Goal: Task Accomplishment & Management: Complete application form

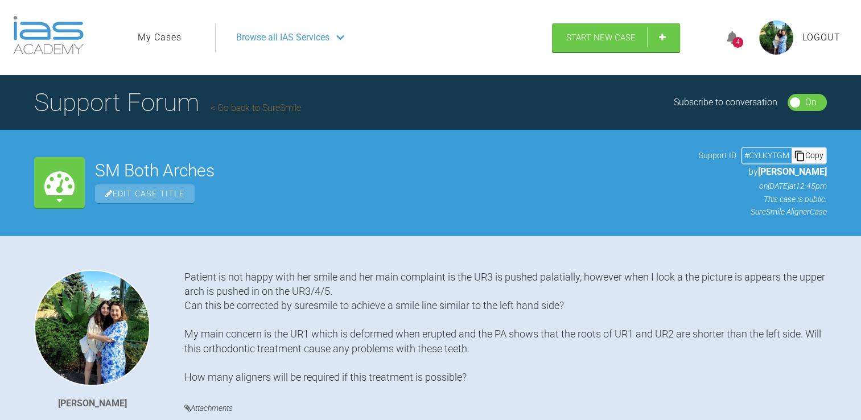
click at [736, 33] on icon at bounding box center [731, 37] width 11 height 13
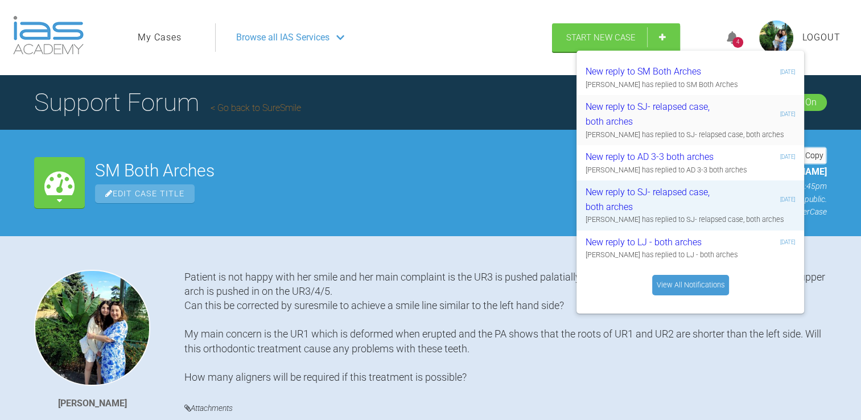
click at [713, 117] on div "New reply to SJ- relapsed case, both arches" at bounding box center [653, 114] width 136 height 29
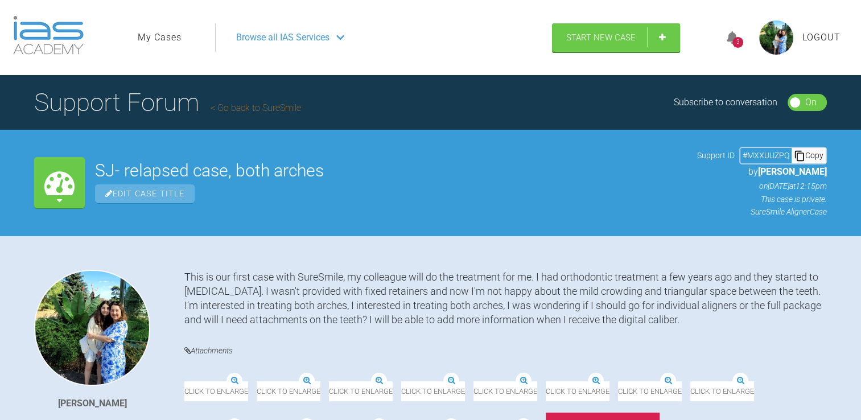
click at [733, 38] on div "3" at bounding box center [737, 42] width 11 height 11
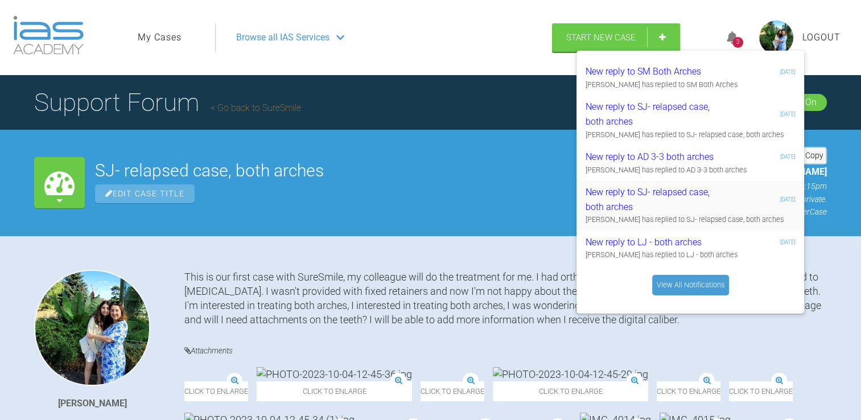
click at [670, 197] on div "New reply to SJ- relapsed case, both arches" at bounding box center [653, 199] width 136 height 29
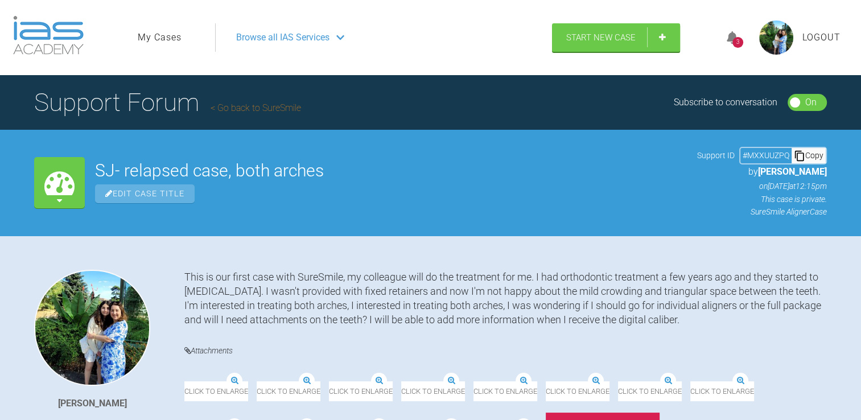
click at [727, 40] on icon at bounding box center [731, 37] width 11 height 13
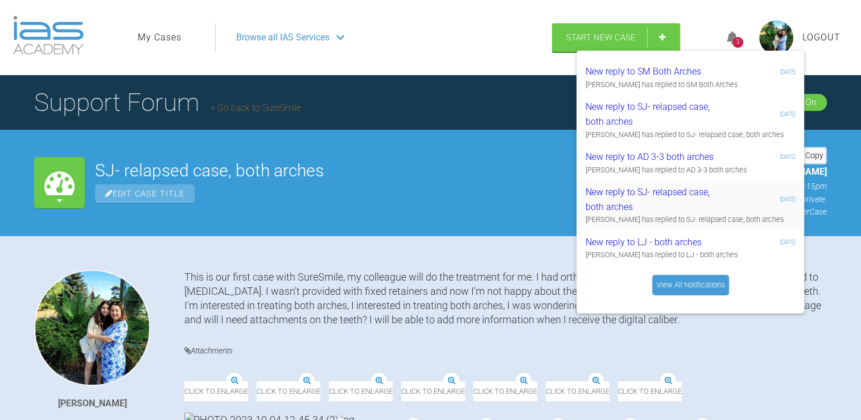
click at [673, 191] on div "New reply to SJ- relapsed case, both arches" at bounding box center [653, 199] width 136 height 29
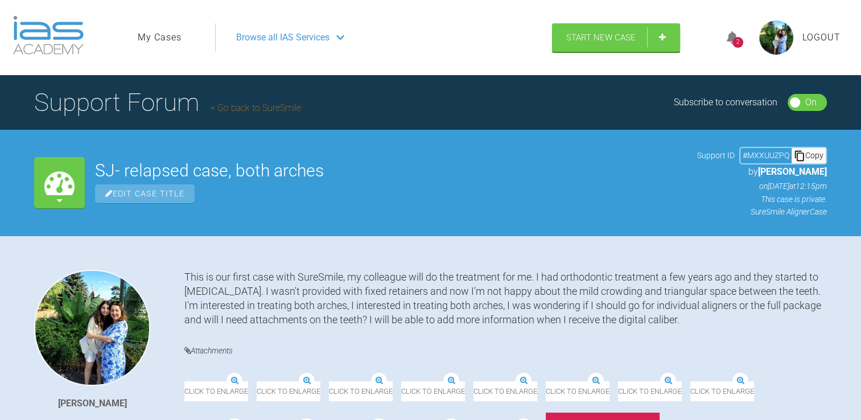
click at [733, 36] on icon at bounding box center [731, 37] width 11 height 13
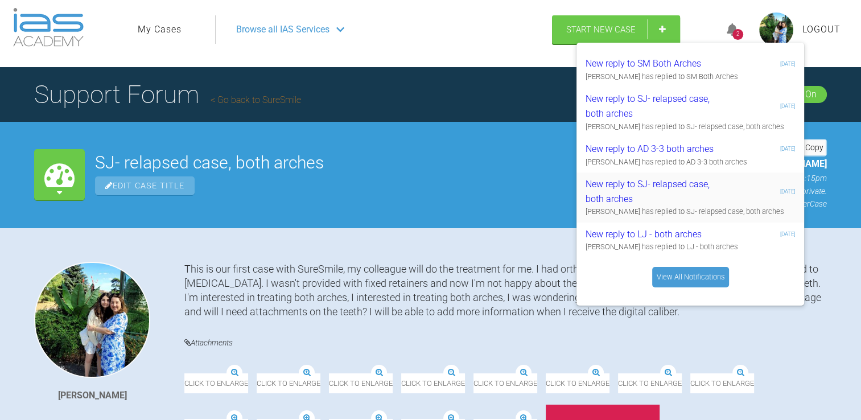
scroll to position [5, 0]
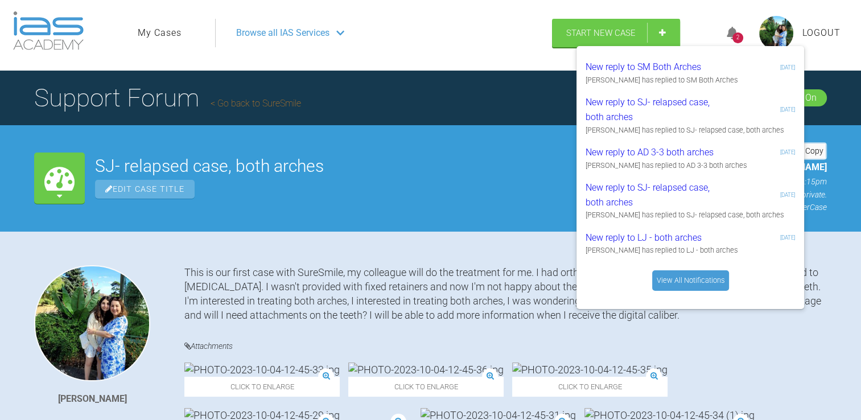
click at [674, 276] on link "View All Notifications" at bounding box center [690, 280] width 77 height 20
click at [431, 119] on div "Support Forum Go back to SureSmile Subscribe to conversation On Off" at bounding box center [430, 98] width 861 height 55
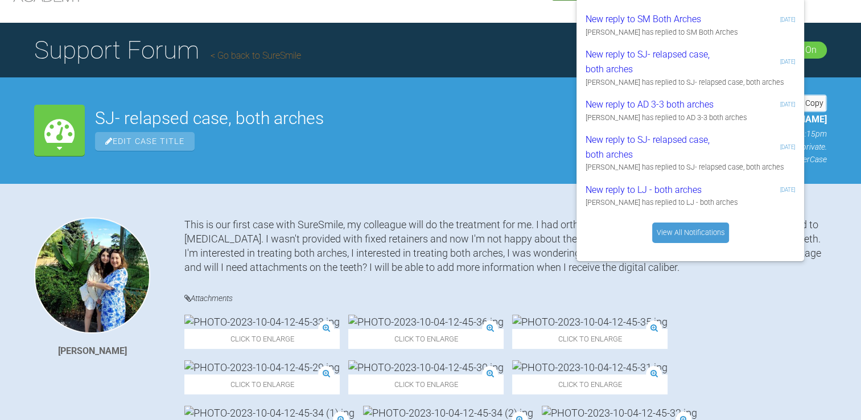
scroll to position [0, 0]
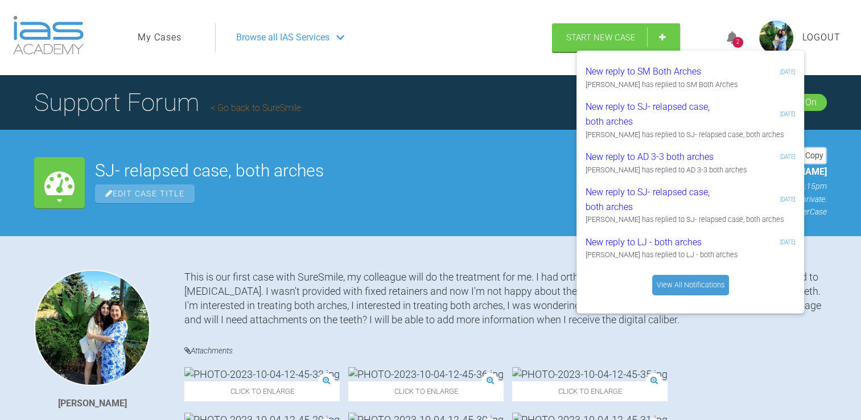
click at [708, 26] on div "2 New reply to SM Both Arches 5 days, 2 hours ago Guy Wells has replied to SM B…" at bounding box center [778, 37] width 144 height 55
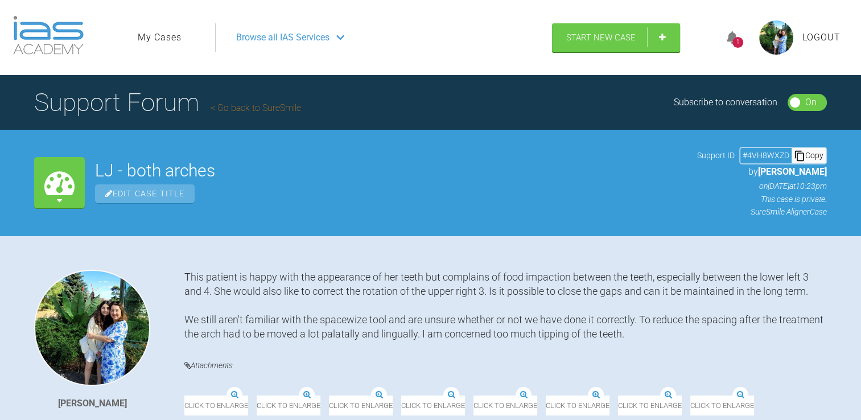
click at [728, 35] on icon at bounding box center [731, 37] width 11 height 13
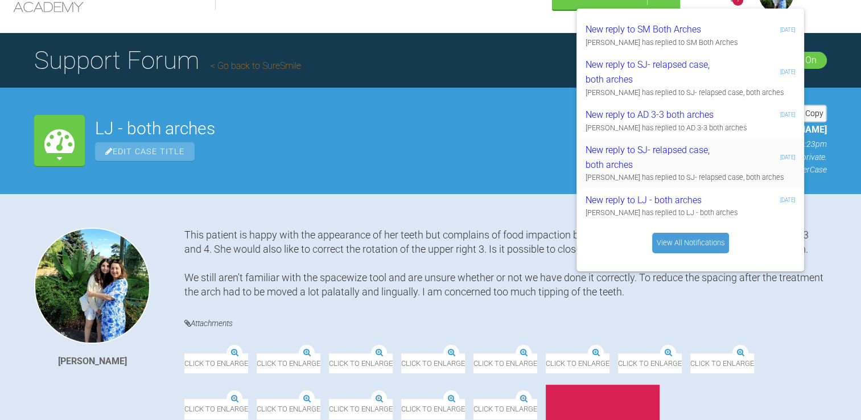
scroll to position [41, 0]
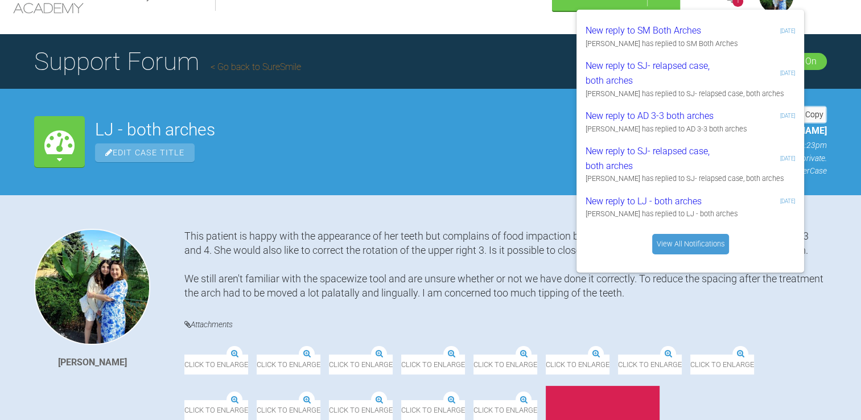
click at [682, 241] on link "View All Notifications" at bounding box center [690, 244] width 77 height 20
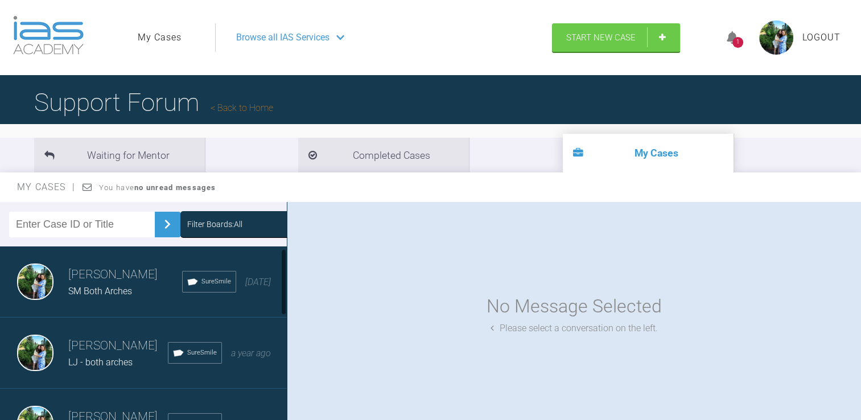
scroll to position [7, 0]
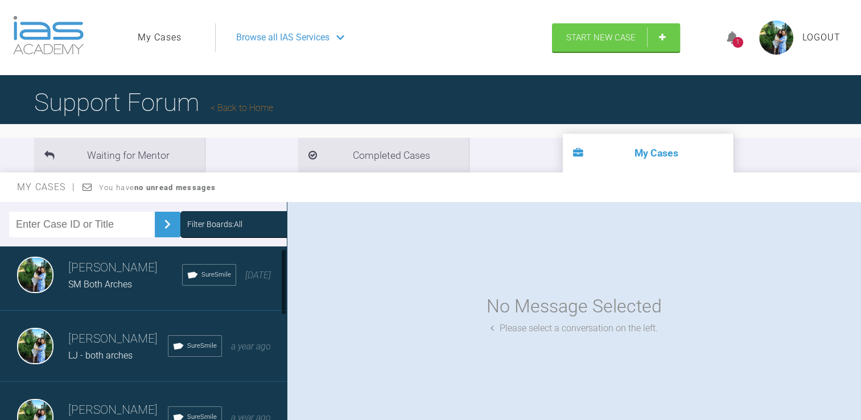
click at [96, 283] on span "SM Both Arches" at bounding box center [100, 284] width 64 height 11
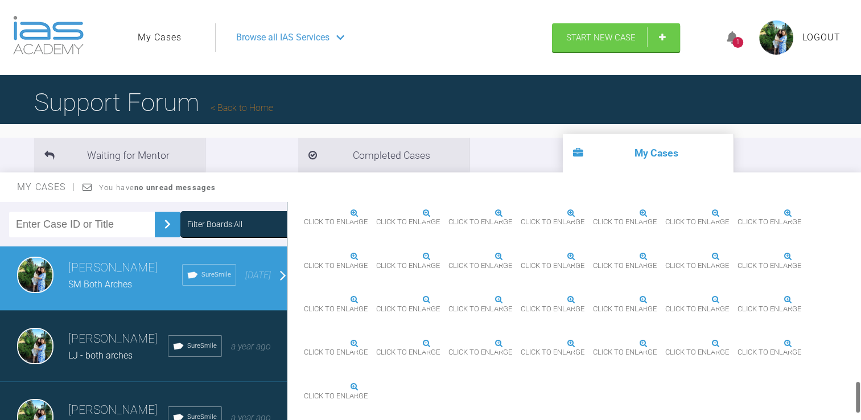
scroll to position [1199, 0]
click at [593, 344] on img at bounding box center [593, 344] width 0 height 0
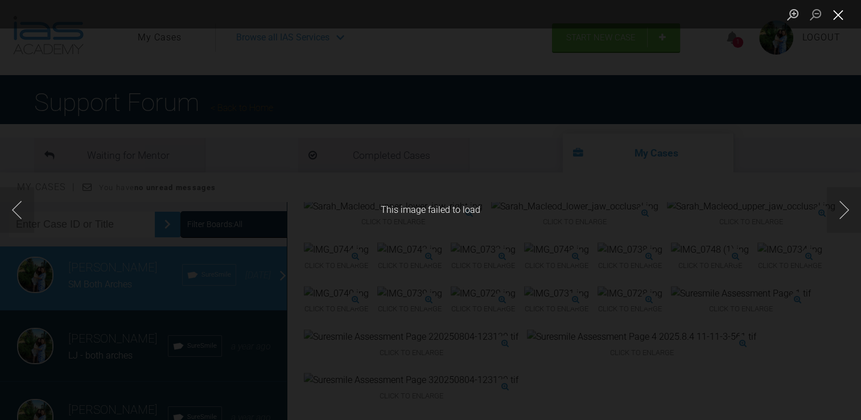
drag, startPoint x: 837, startPoint y: 18, endPoint x: 835, endPoint y: 11, distance: 6.9
click at [835, 11] on button "Close lightbox" at bounding box center [837, 15] width 23 height 20
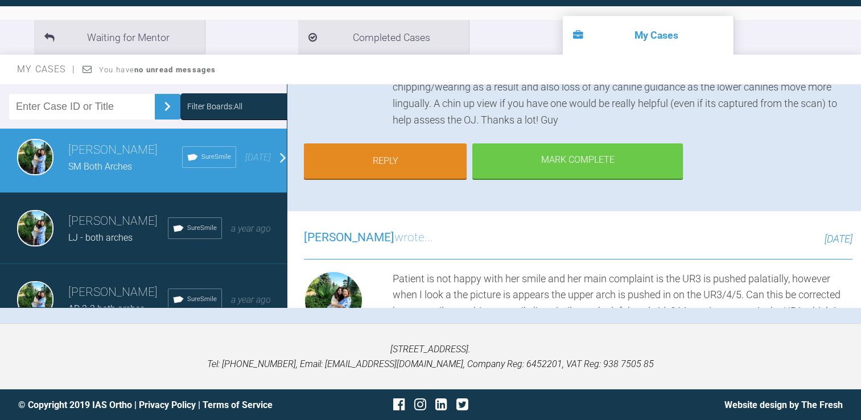
scroll to position [0, 0]
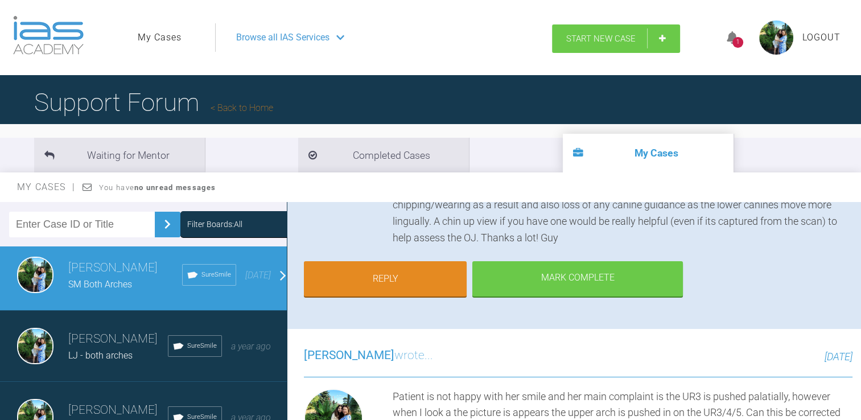
click at [612, 35] on span "Start New Case" at bounding box center [600, 39] width 69 height 10
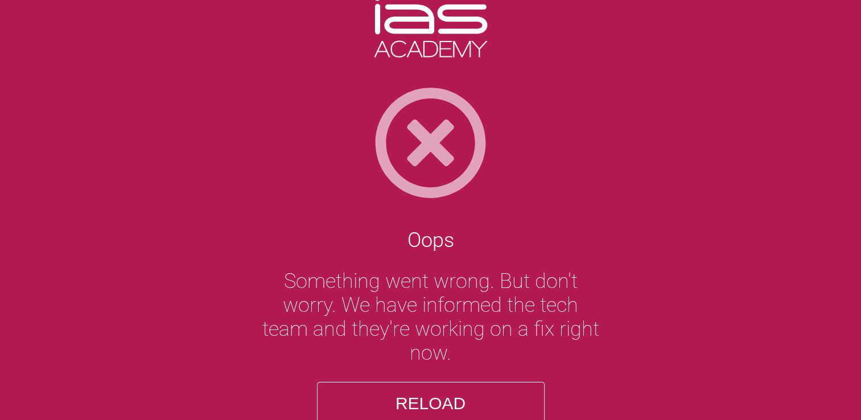
drag, startPoint x: 519, startPoint y: 397, endPoint x: 454, endPoint y: 398, distance: 64.8
click at [454, 398] on button "Reload" at bounding box center [430, 403] width 227 height 43
click at [427, 400] on button "Reload" at bounding box center [430, 403] width 227 height 43
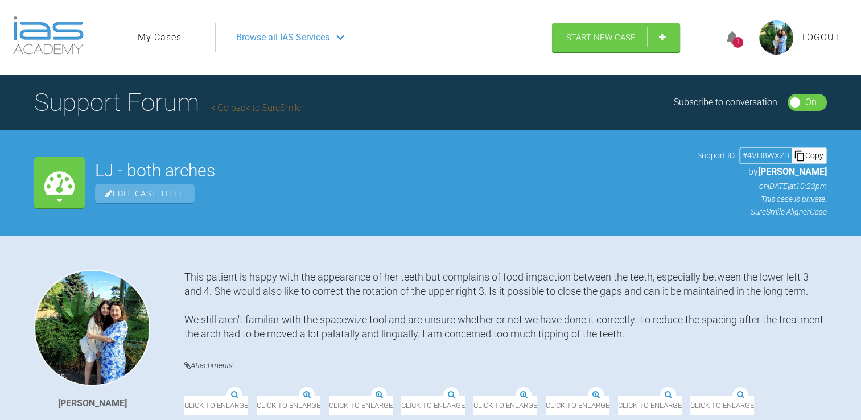
click at [50, 32] on img at bounding box center [48, 35] width 71 height 39
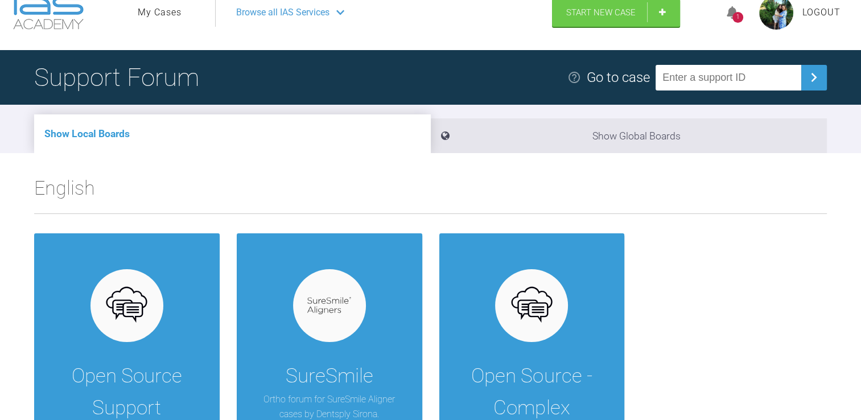
scroll to position [15, 0]
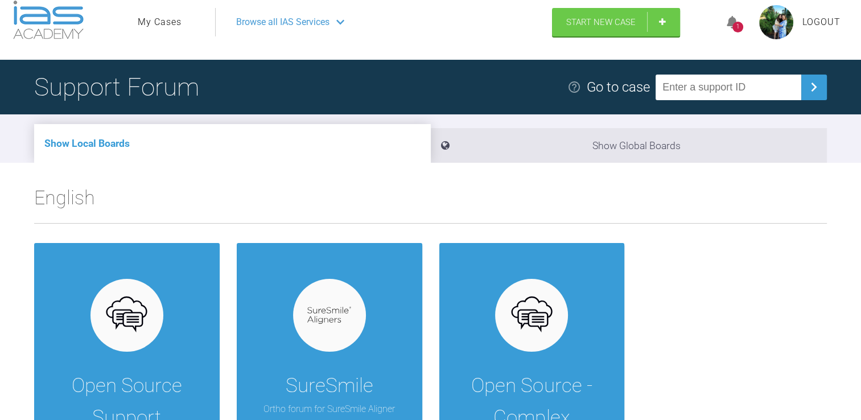
click at [164, 25] on link "My Cases" at bounding box center [160, 22] width 44 height 15
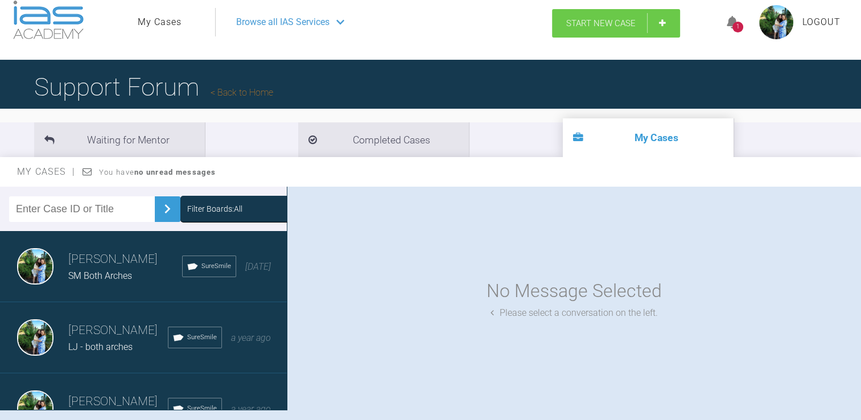
click at [620, 18] on span "Start New Case" at bounding box center [600, 23] width 69 height 10
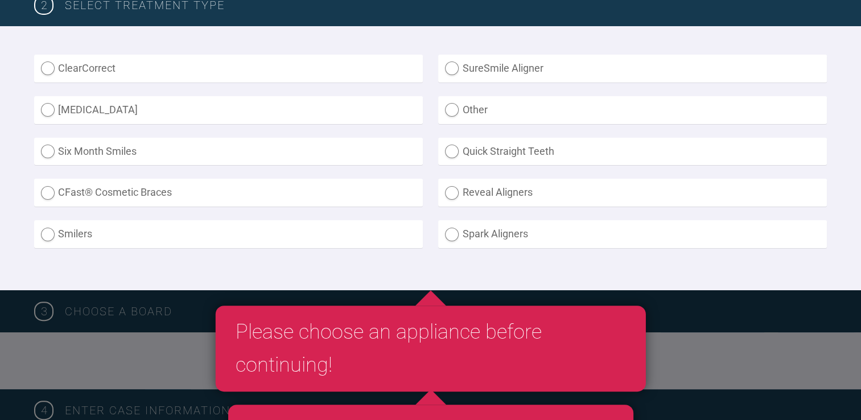
scroll to position [311, 0]
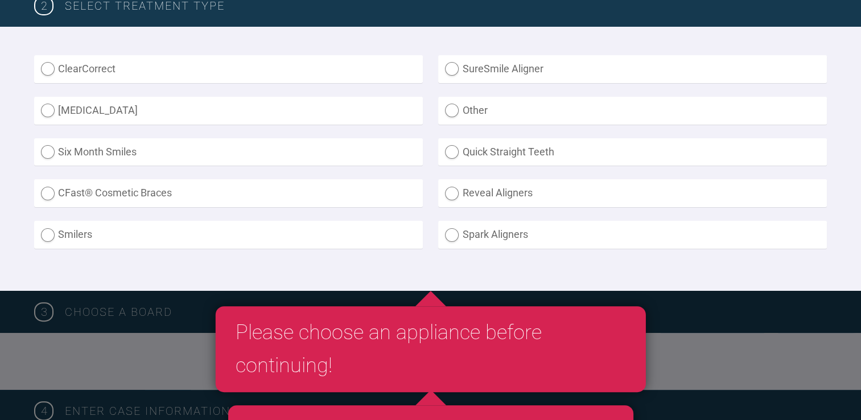
click at [586, 71] on label "SureSmile Aligner" at bounding box center [632, 69] width 388 height 28
radio Aligner "true"
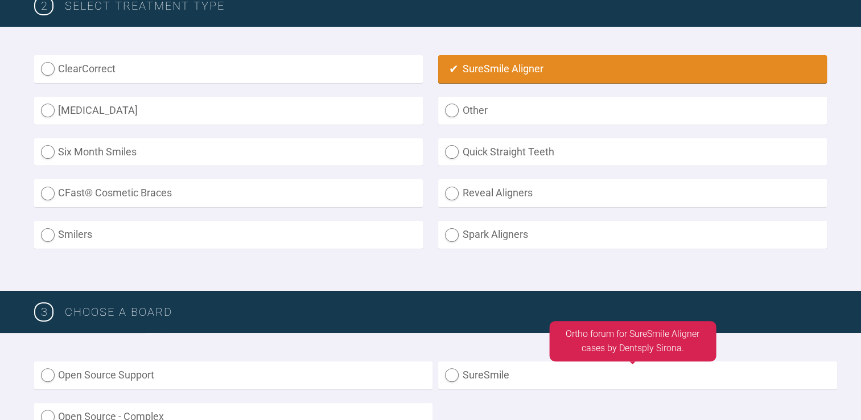
click at [485, 381] on label "SureSmile" at bounding box center [637, 375] width 398 height 28
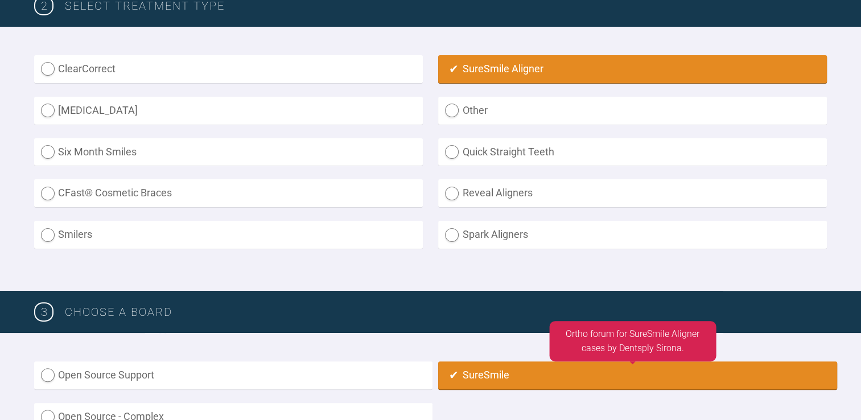
radio input "true"
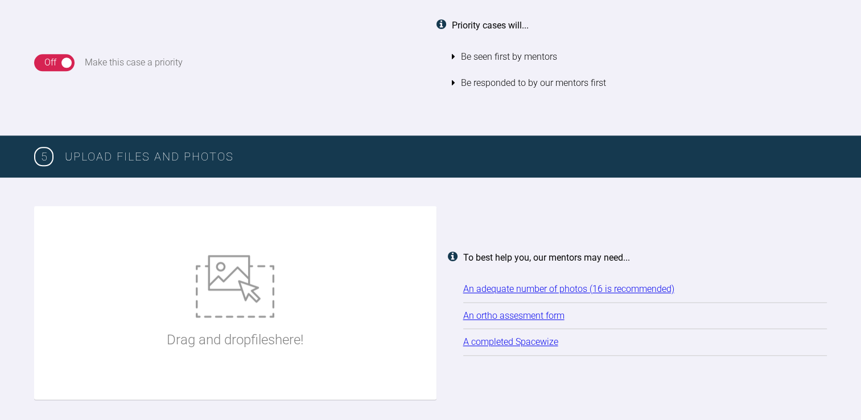
scroll to position [1254, 0]
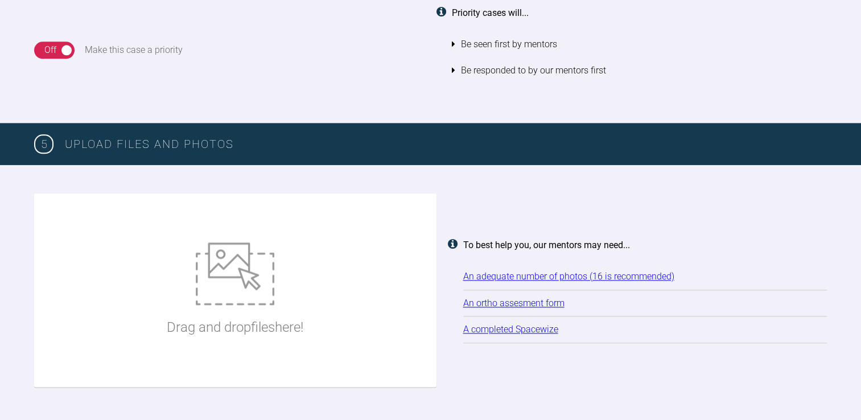
click at [537, 306] on link "An ortho assesment form" at bounding box center [513, 302] width 101 height 11
